Goal: Communication & Community: Ask a question

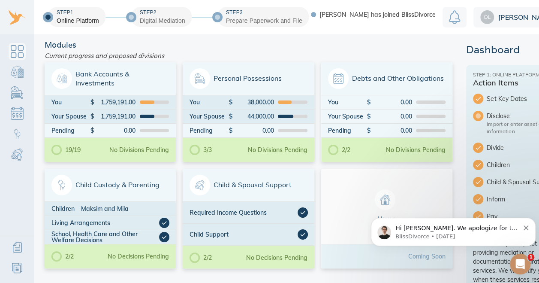
click at [470, 235] on p "BlissDivorce • 4d ago" at bounding box center [458, 237] width 124 height 8
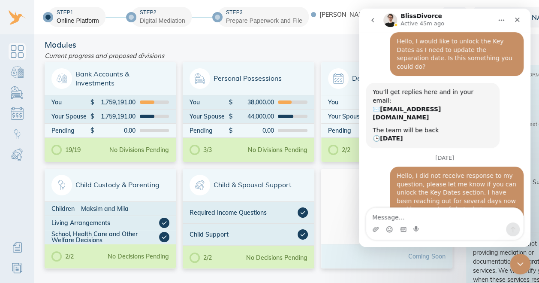
scroll to position [1, 0]
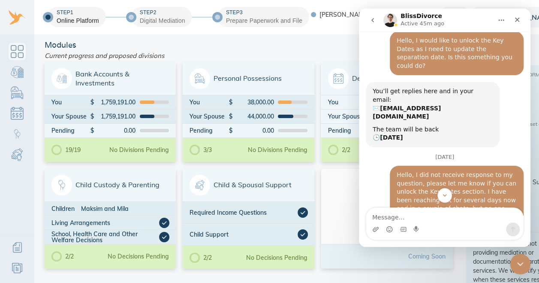
click at [443, 192] on icon "Scroll to bottom" at bounding box center [444, 195] width 7 height 7
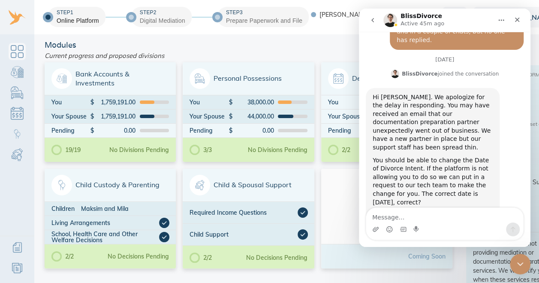
scroll to position [238, 0]
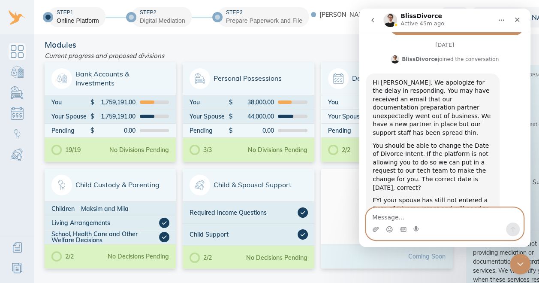
click at [427, 210] on textarea "Message…" at bounding box center [444, 215] width 157 height 15
type textarea "Yes, please change the date to 10/1/25. Also how"
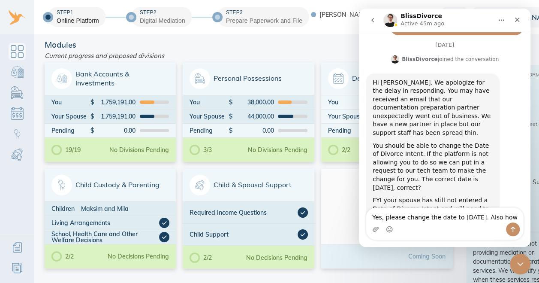
drag, startPoint x: 67, startPoint y: 201, endPoint x: 143, endPoint y: 77, distance: 145.2
click at [143, 77] on span "Bank Accounts & Investments" at bounding box center [110, 78] width 118 height 21
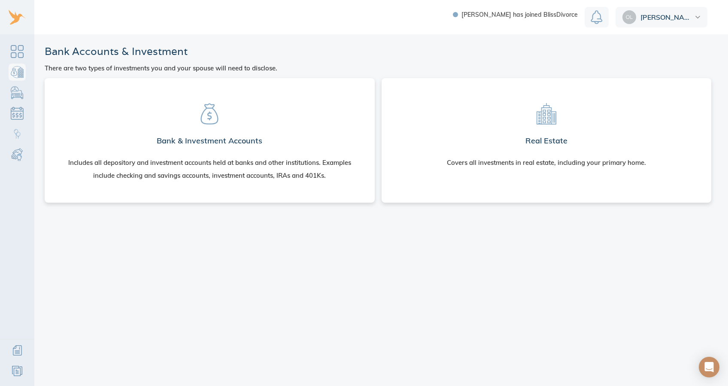
click at [188, 112] on section "Bank & Investment Accounts Includes all depository and investment accounts held…" at bounding box center [209, 138] width 316 height 107
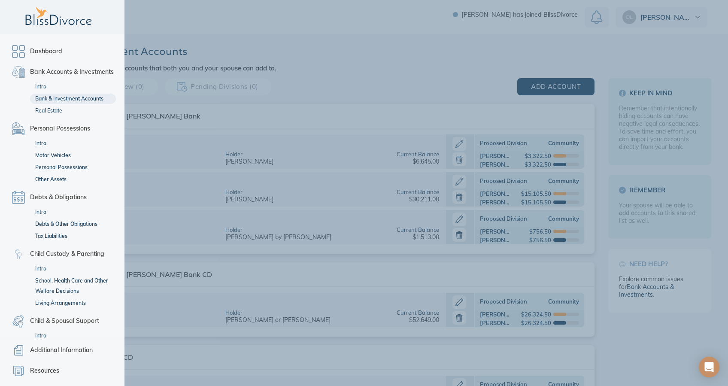
click at [12, 48] on link "Dashboard" at bounding box center [62, 51] width 107 height 17
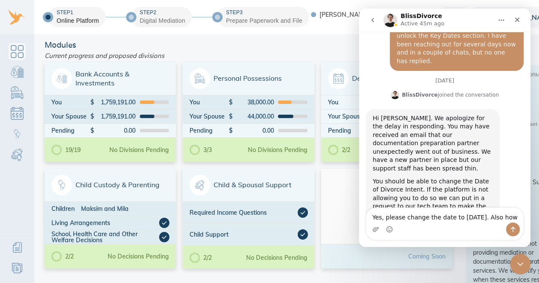
scroll to position [238, 0]
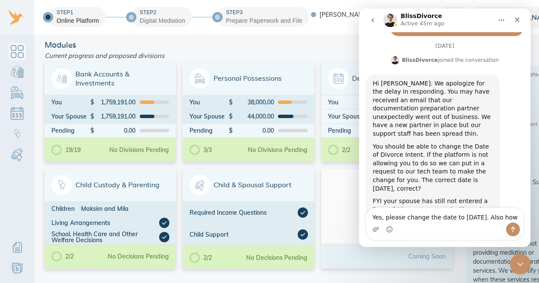
click at [341, 185] on div "Home" at bounding box center [386, 206] width 131 height 75
click at [318, 27] on div "Step 1 Online Platform Step 2 Digital Mediation Step 3 Prepare Paperwork and Fi…" at bounding box center [293, 17] width 586 height 34
click at [520, 17] on icon "Close" at bounding box center [517, 19] width 7 height 7
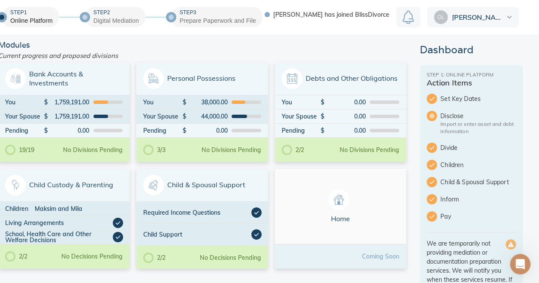
scroll to position [0, 47]
click at [522, 271] on div "Open Intercom Messenger" at bounding box center [520, 264] width 28 height 28
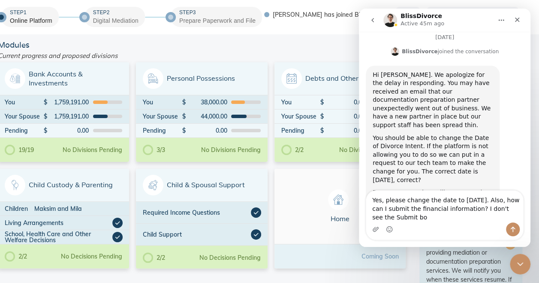
scroll to position [255, 0]
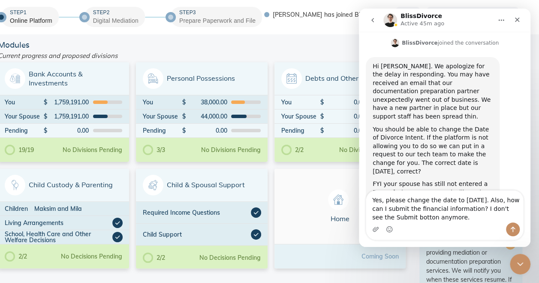
type textarea "Yes, please change the date to 10/1/25. Also, how can I submit the financial in…"
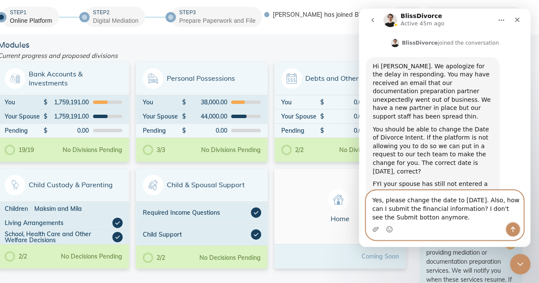
click at [514, 230] on icon "Send a message…" at bounding box center [513, 230] width 5 height 6
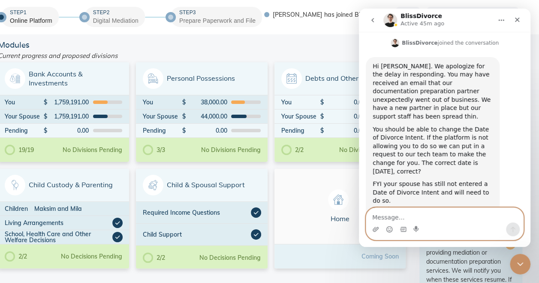
scroll to position [291, 0]
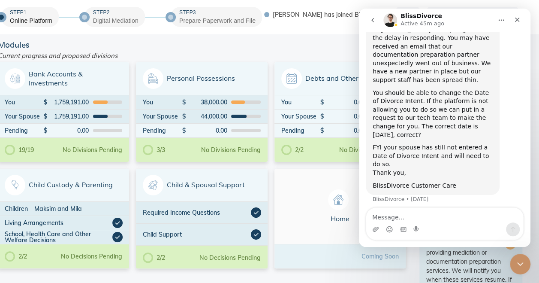
click at [520, 15] on div "Close" at bounding box center [517, 19] width 15 height 15
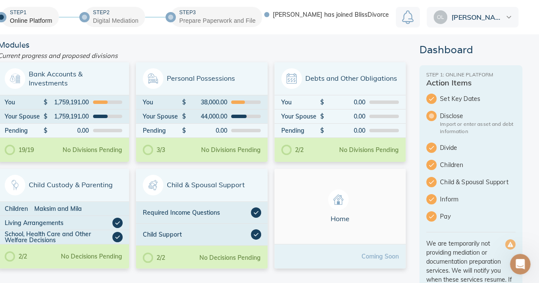
click at [90, 73] on span "Bank Accounts & Investments" at bounding box center [64, 78] width 118 height 21
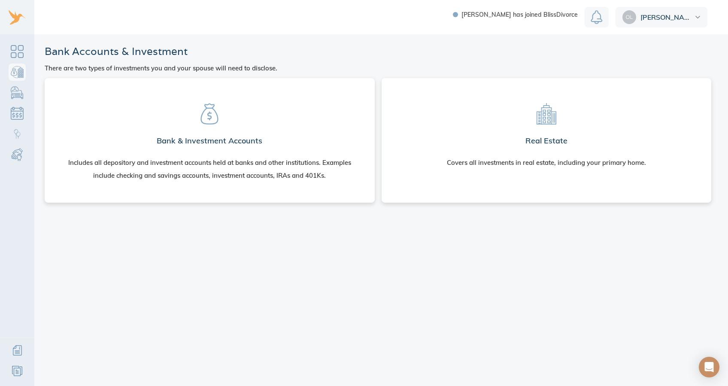
click at [120, 97] on section "Bank & Investment Accounts Includes all depository and investment accounts held…" at bounding box center [209, 138] width 316 height 107
